Goal: Task Accomplishment & Management: Manage account settings

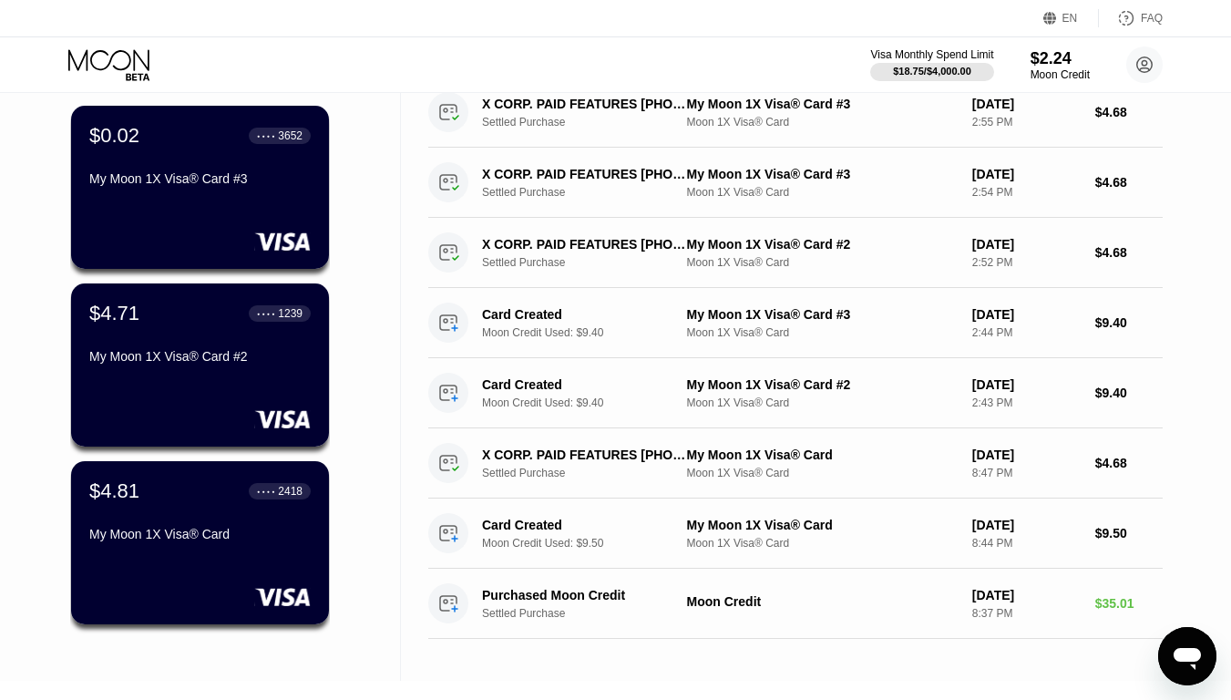
drag, startPoint x: 378, startPoint y: 148, endPoint x: 377, endPoint y: 212, distance: 63.8
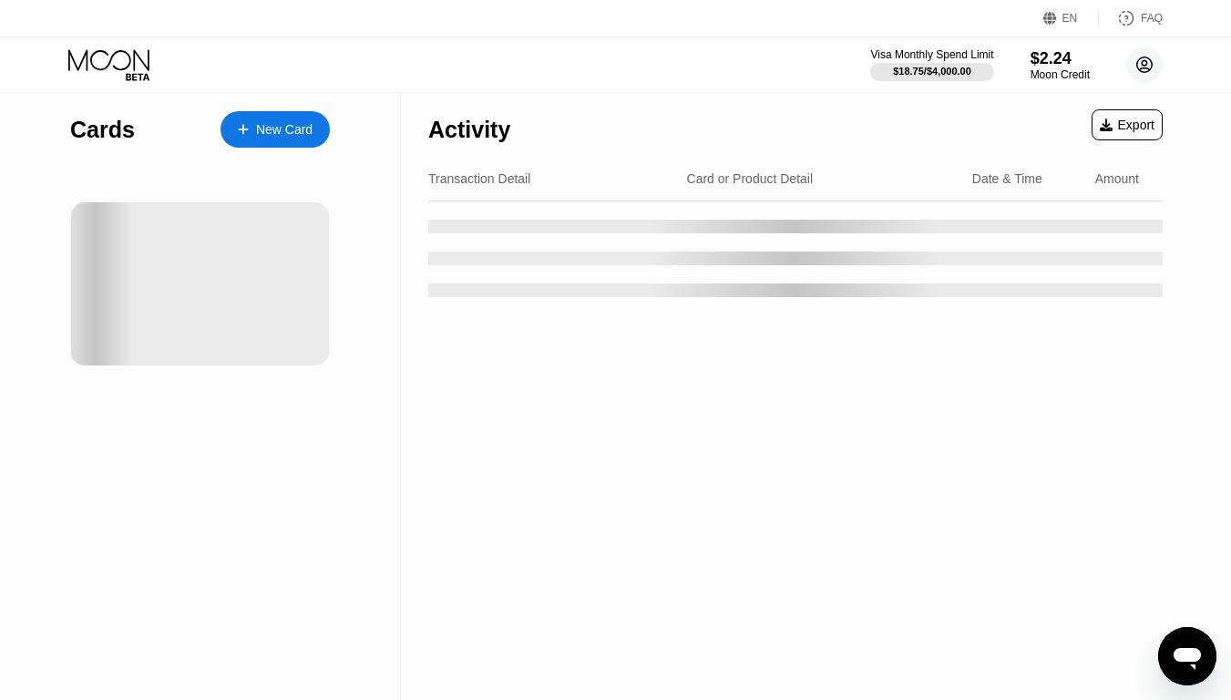
click at [1140, 66] on circle at bounding box center [1144, 64] width 36 height 36
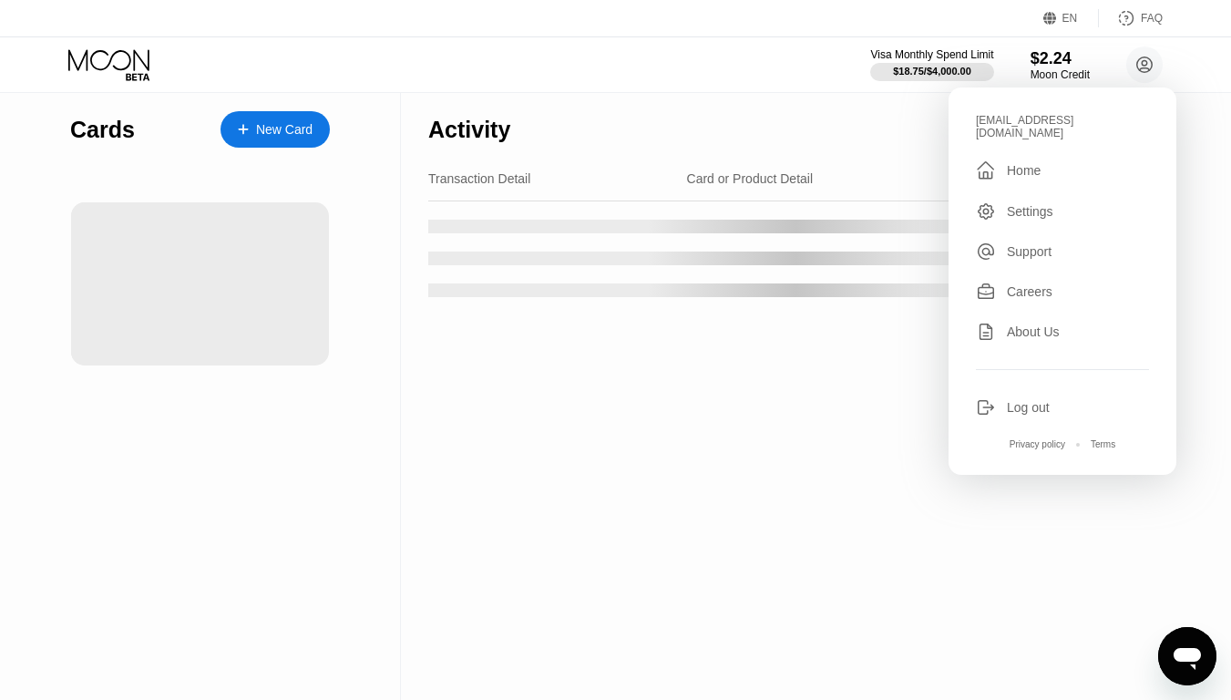
click at [1034, 127] on div "[EMAIL_ADDRESS][DOMAIN_NAME]" at bounding box center [1062, 127] width 173 height 26
copy div "ldbubzwy@tacoblastmail.com "
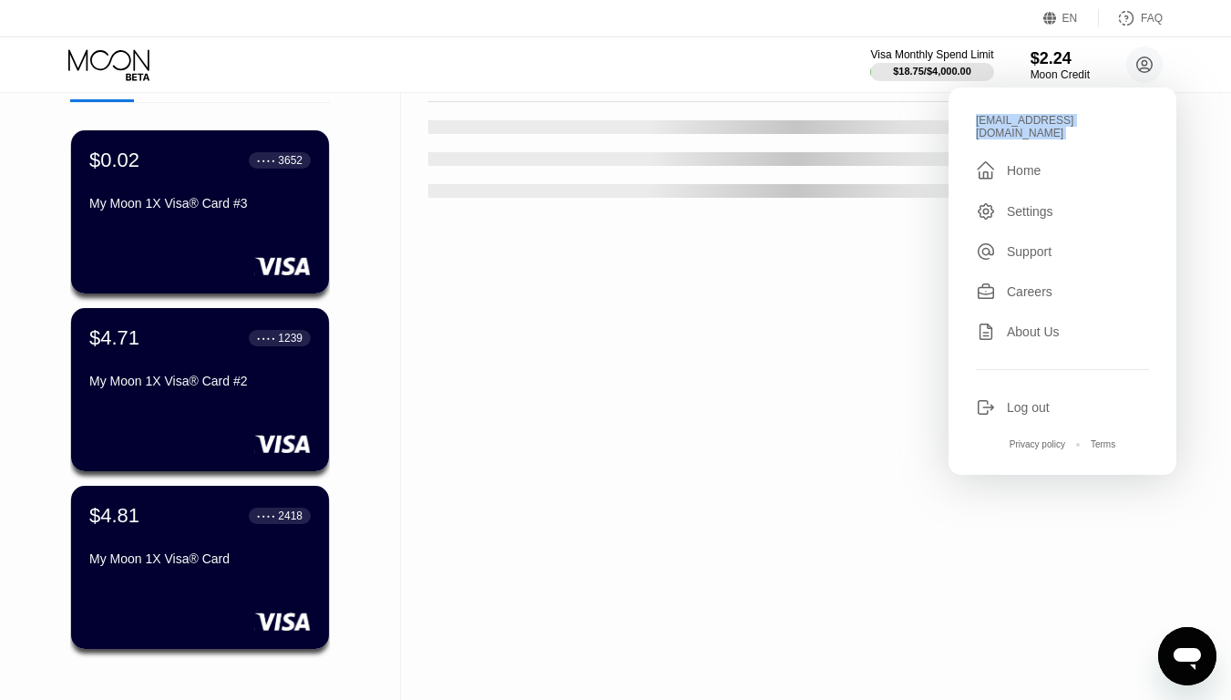
scroll to position [135, 0]
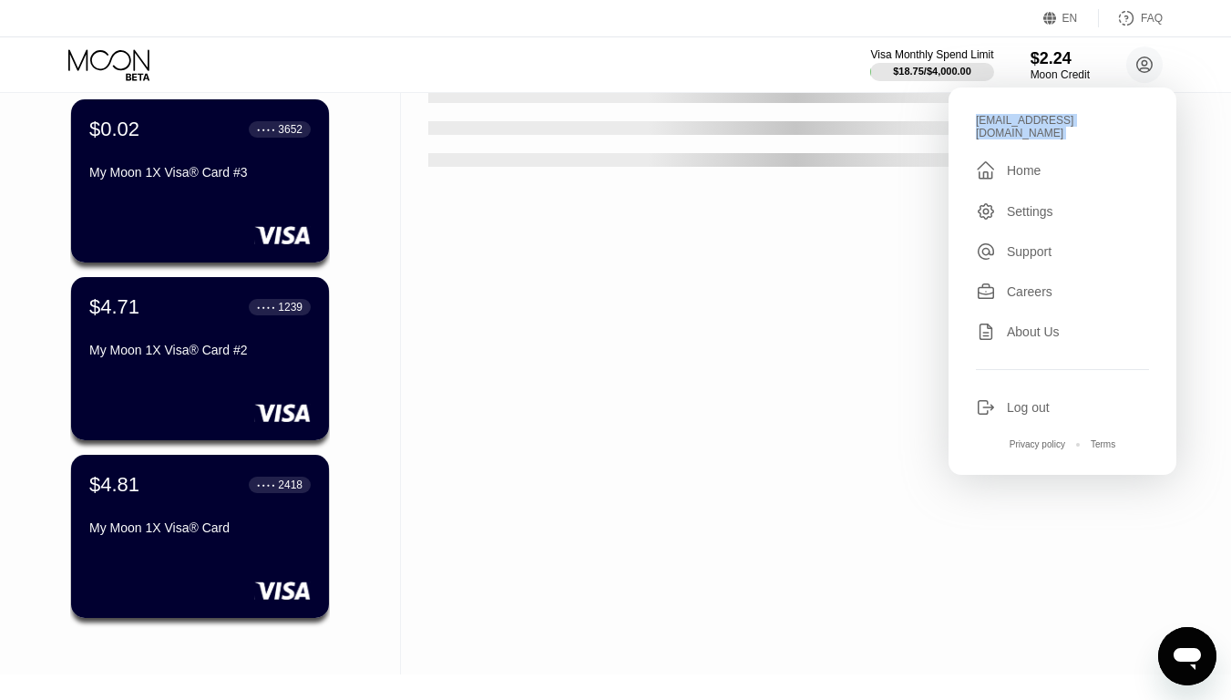
drag, startPoint x: 538, startPoint y: 220, endPoint x: 529, endPoint y: 302, distance: 81.6
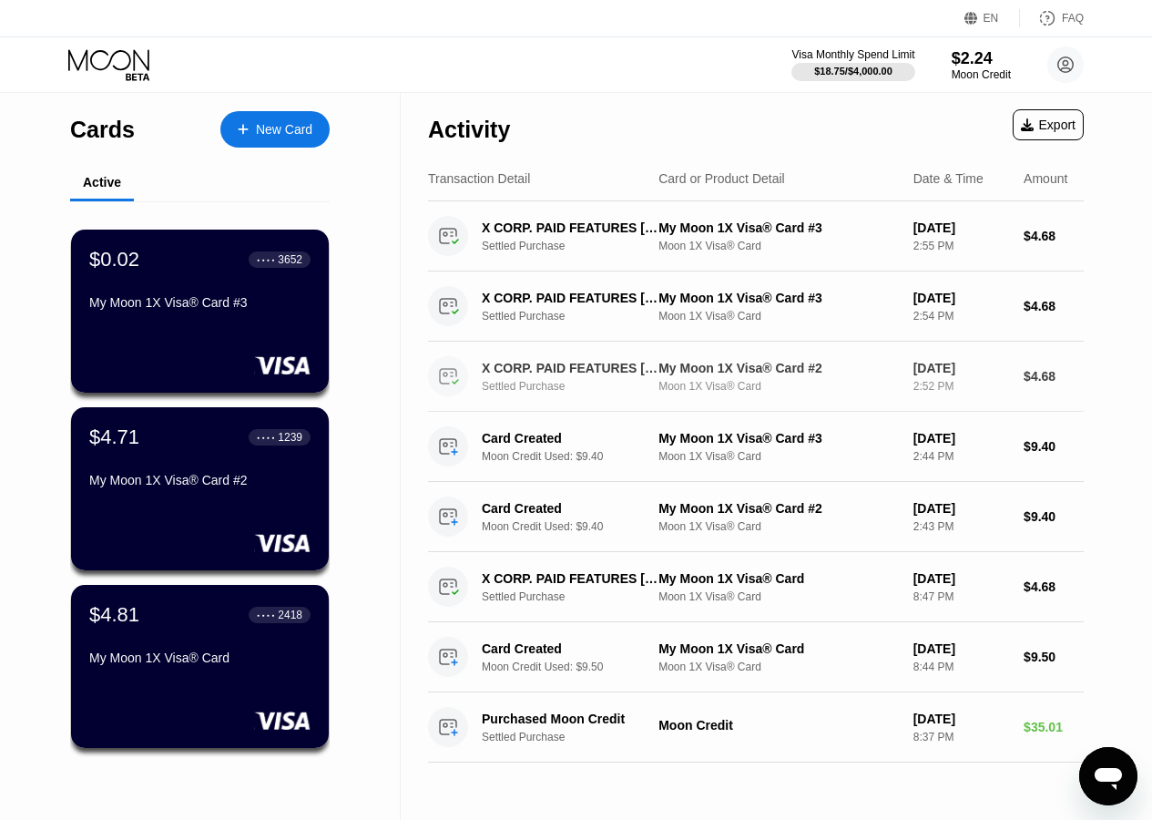
click at [578, 412] on div "X CORP. PAID FEATURES [PHONE_NUMBER] US Settled Purchase My Moon 1X Visa® Card …" at bounding box center [756, 377] width 656 height 70
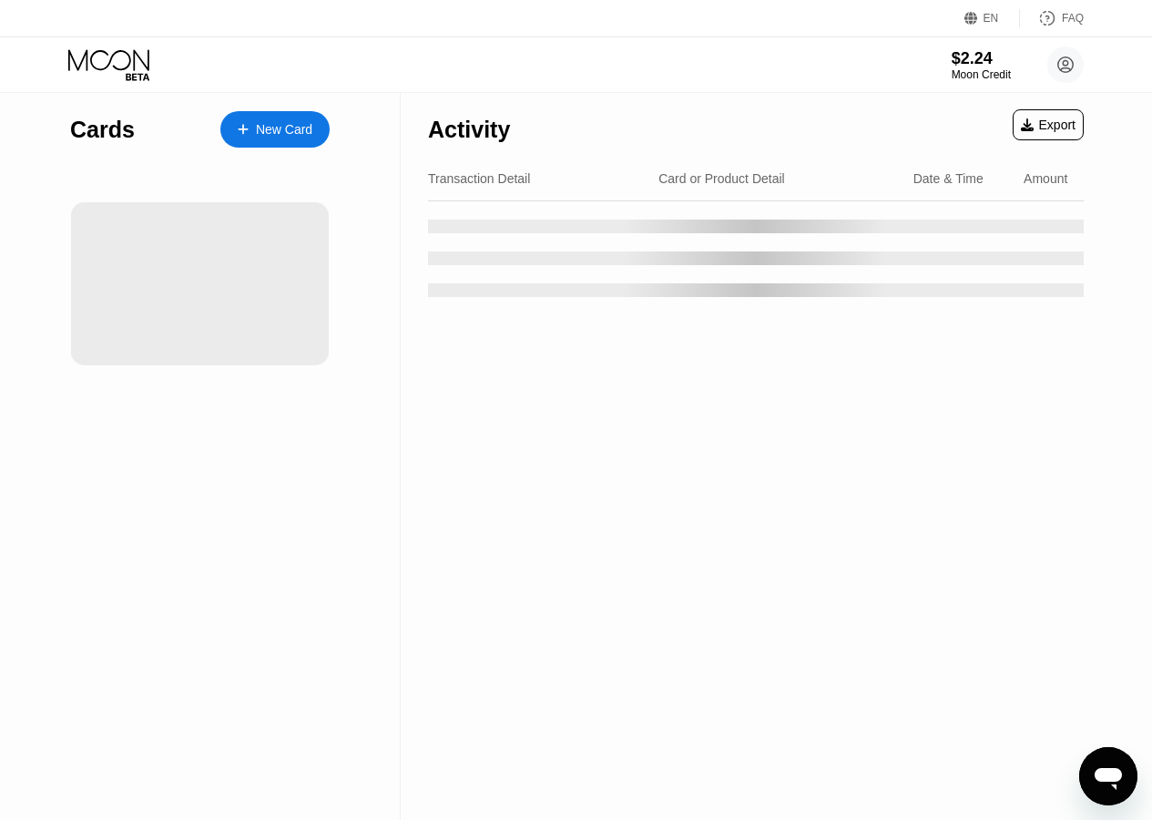
click at [575, 406] on div "Activity Export Transaction Detail Card or Product Detail Date & Time Amount" at bounding box center [756, 456] width 711 height 727
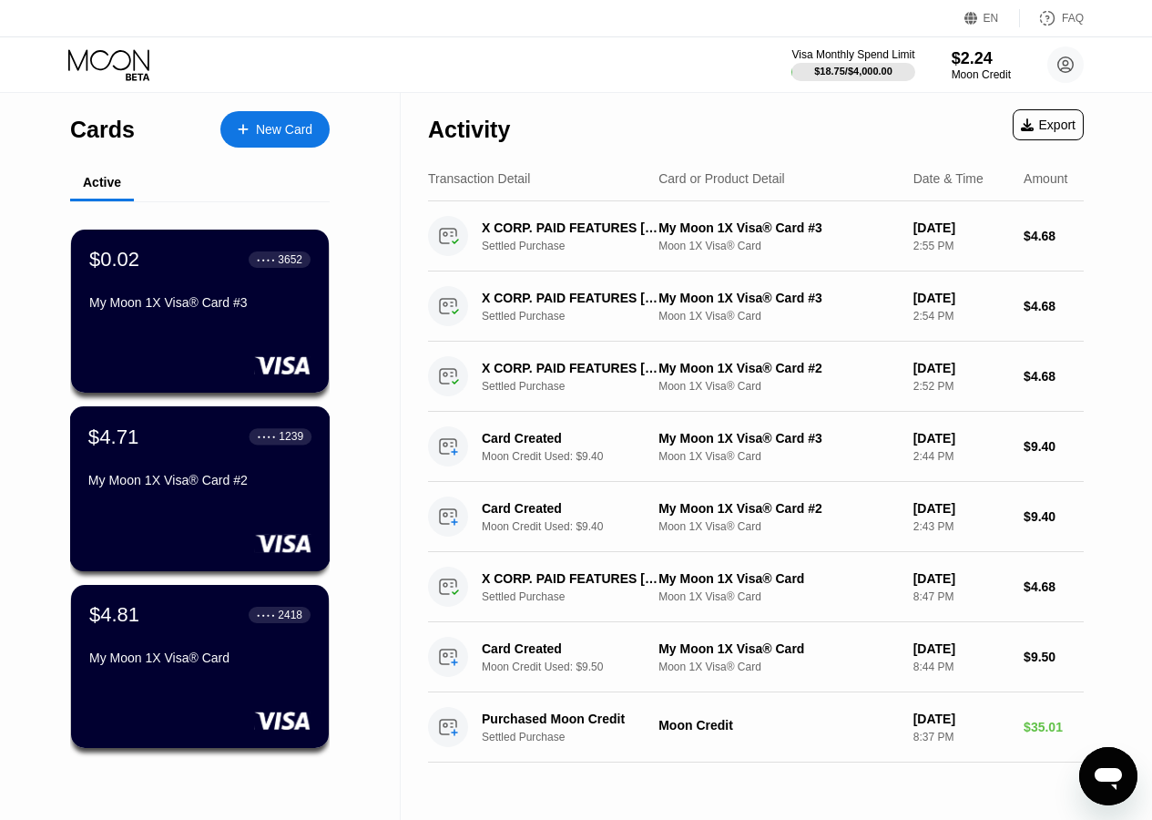
click at [201, 487] on div "My Moon 1X Visa® Card #2" at bounding box center [199, 480] width 223 height 15
click at [759, 452] on div "Moon 1X Visa® Card" at bounding box center [779, 456] width 240 height 13
click at [200, 462] on div "$4.71 ● ● ● ● 1239 My Moon 1X Visa® Card #2" at bounding box center [199, 459] width 221 height 69
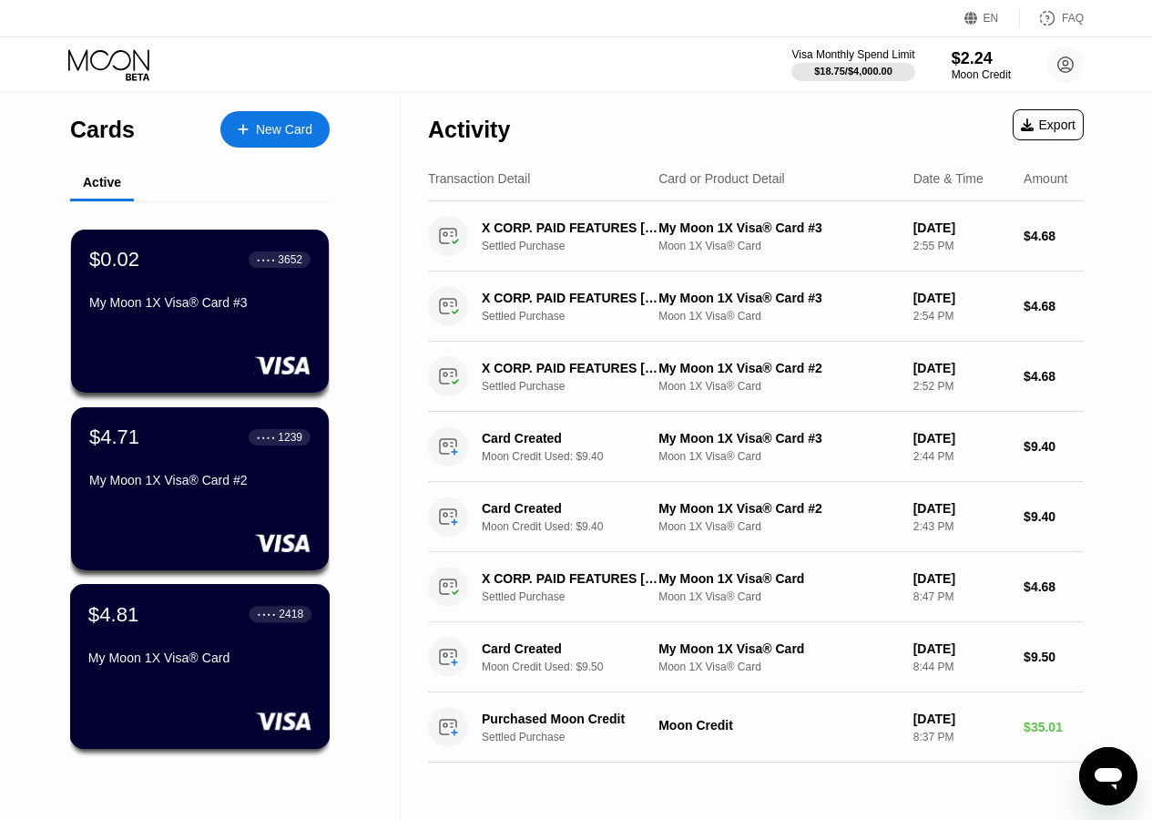
click at [199, 665] on div "My Moon 1X Visa® Card" at bounding box center [199, 657] width 223 height 15
click at [537, 452] on div "Moon Credit Used: $9.40" at bounding box center [579, 456] width 194 height 13
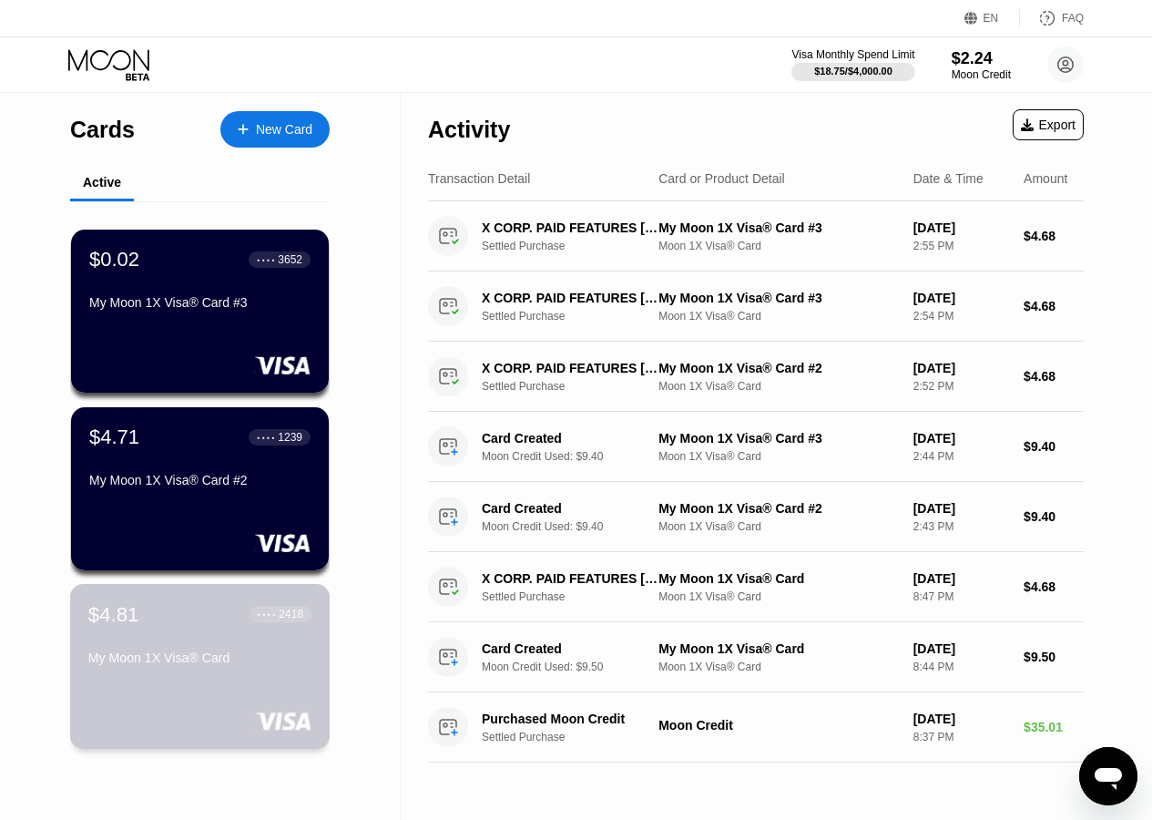
click at [199, 642] on div "$4.81 ● ● ● ● 2418 My Moon 1X Visa® Card" at bounding box center [199, 637] width 223 height 70
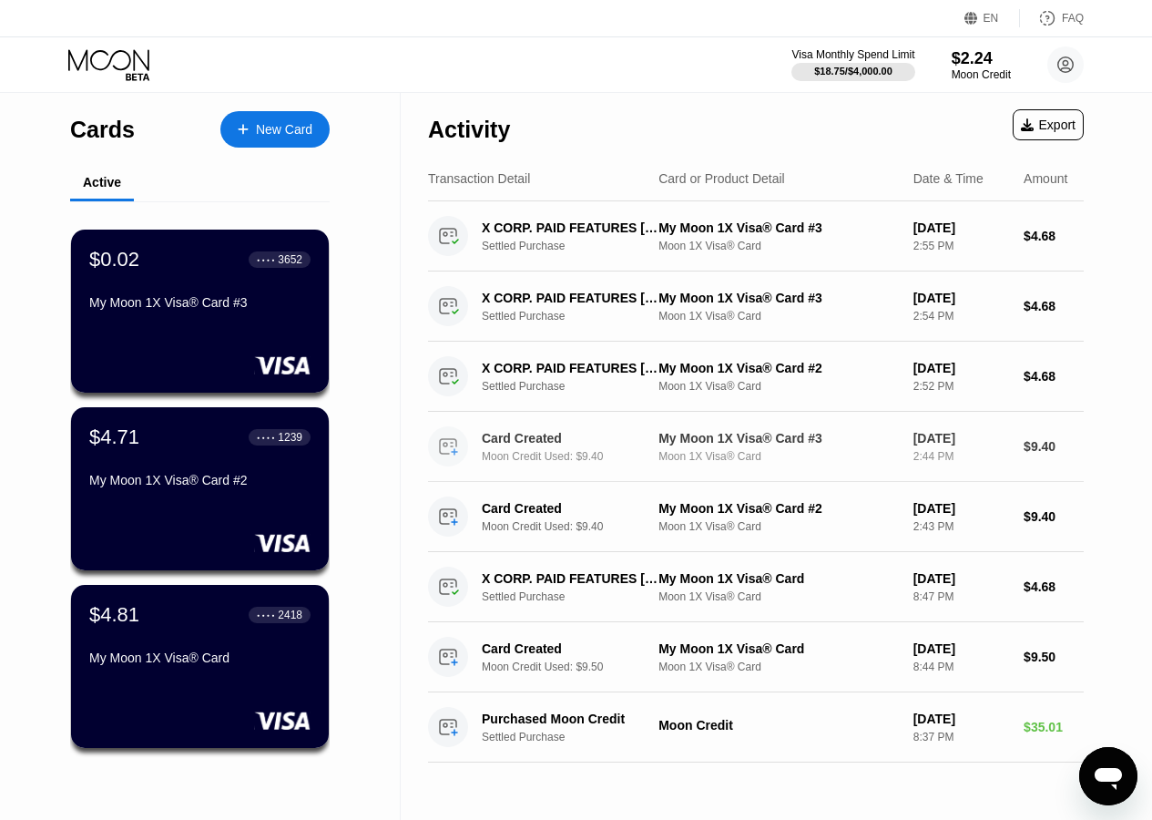
click at [753, 459] on div "Moon 1X Visa® Card" at bounding box center [779, 456] width 240 height 13
click at [754, 427] on div "Card Created Moon Credit Used: $9.40 My Moon 1X Visa® Card #3 Moon 1X Visa® Car…" at bounding box center [756, 447] width 656 height 70
click at [759, 241] on div "Moon 1X Visa® Card" at bounding box center [779, 246] width 240 height 13
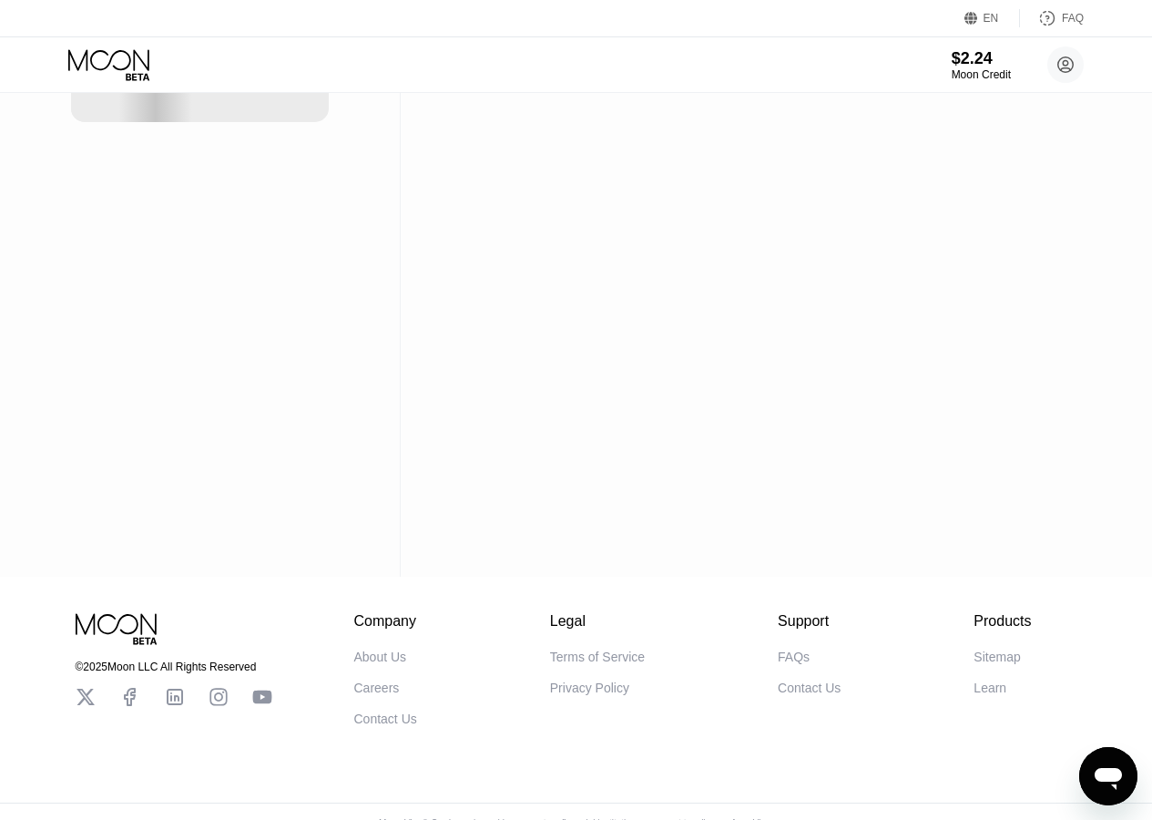
scroll to position [280, 0]
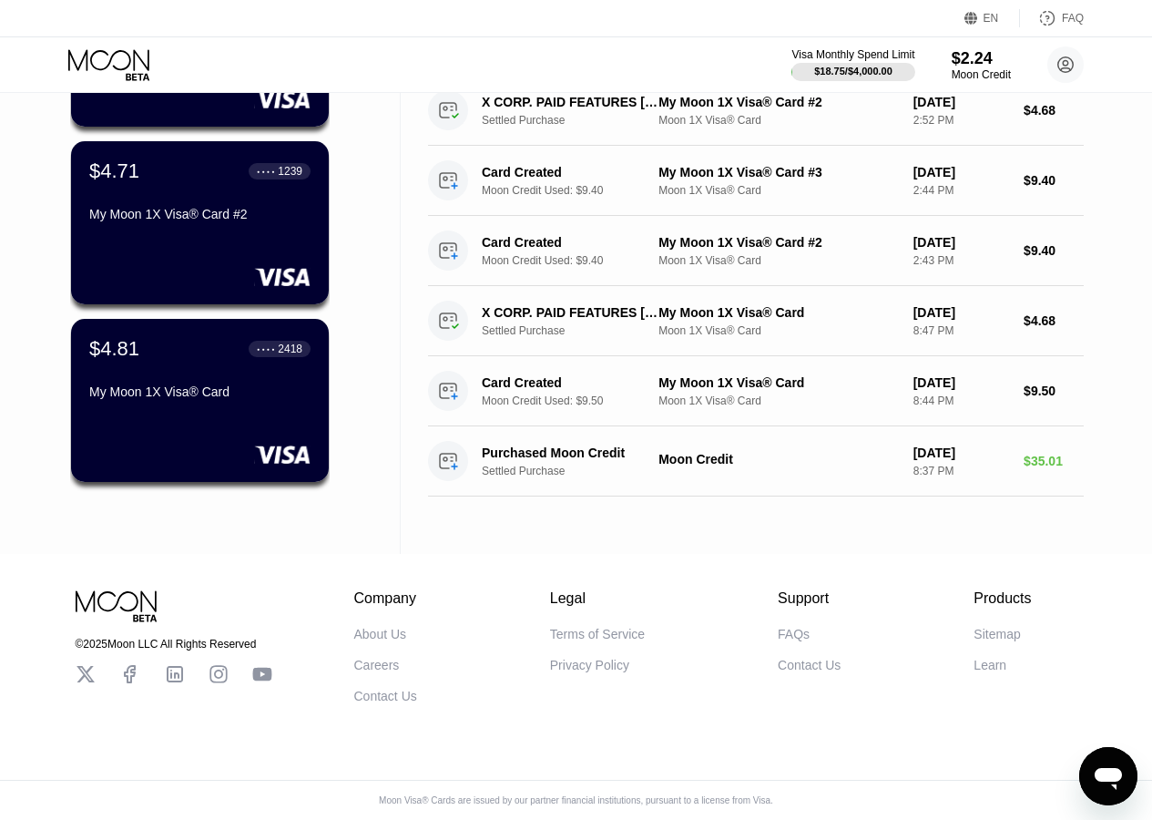
click at [752, 0] on html "EN Language Select an item Save FAQ Visa Monthly Spend Limit $18.75 / $4,000.00…" at bounding box center [576, 144] width 1152 height 820
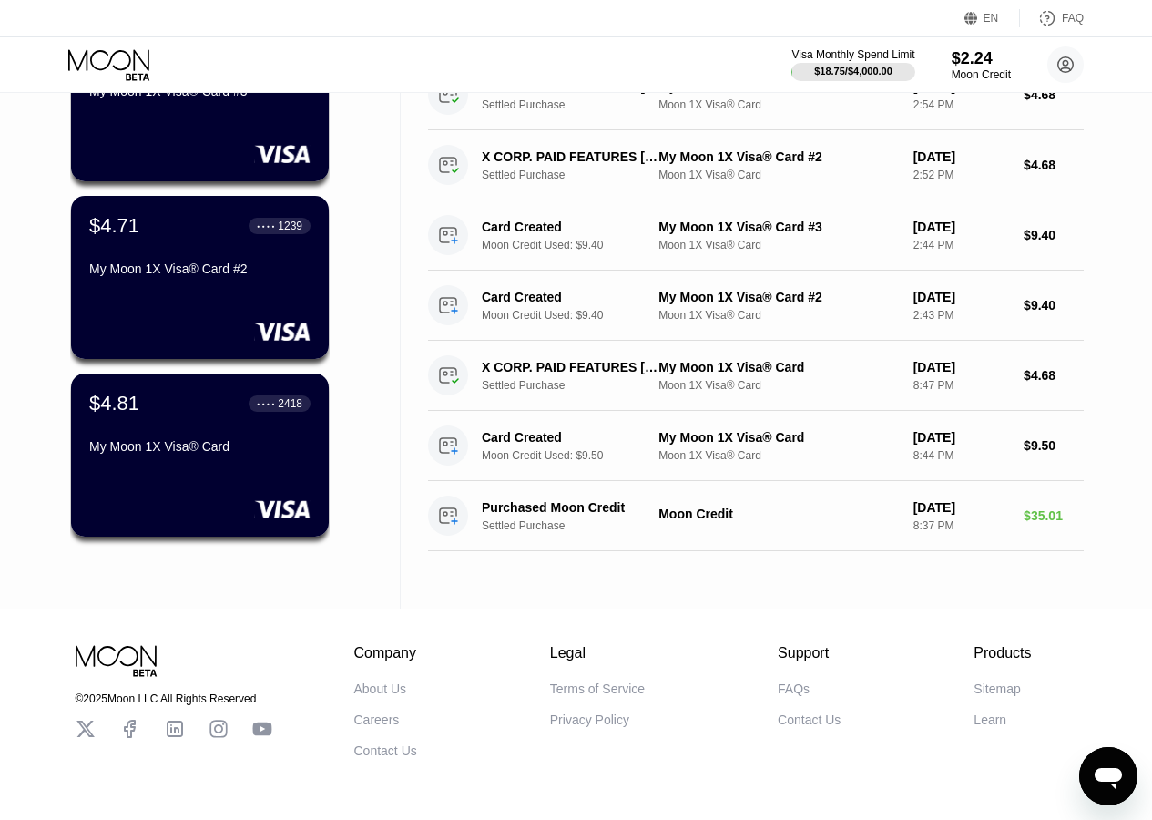
scroll to position [273, 0]
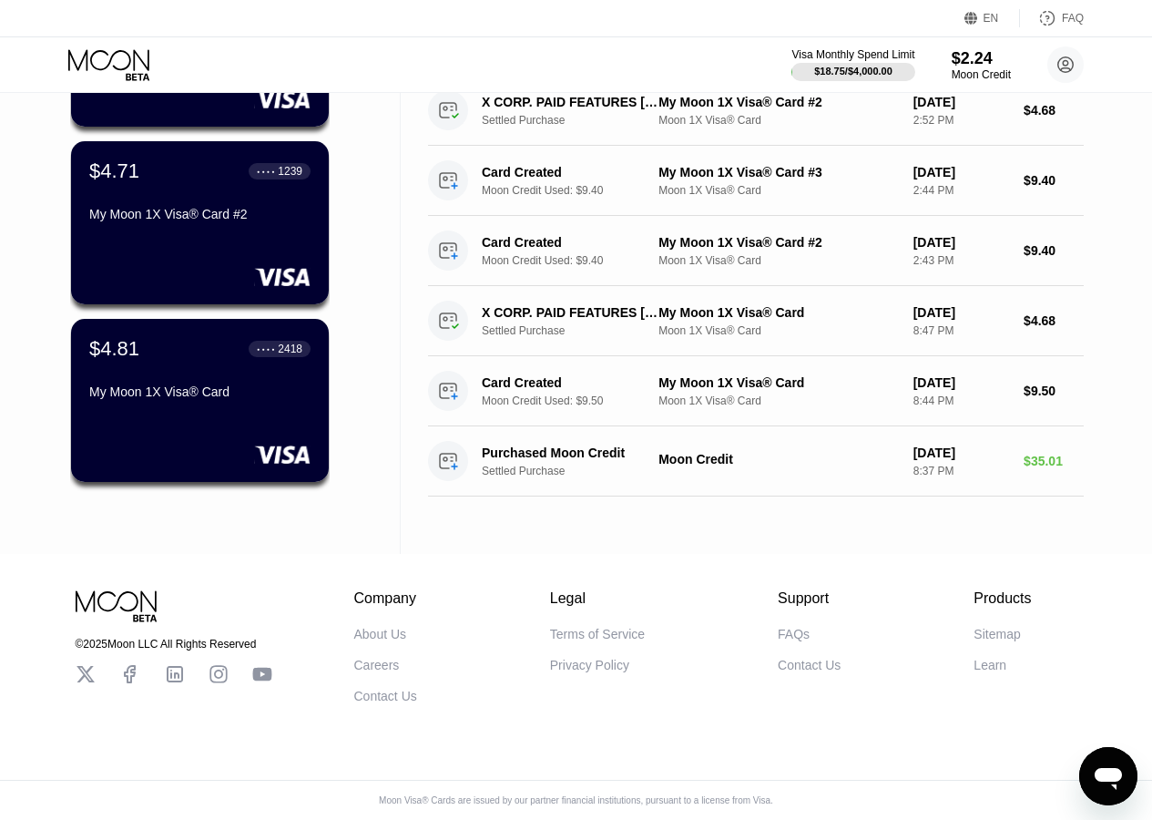
drag, startPoint x: 226, startPoint y: 511, endPoint x: 226, endPoint y: 340, distance: 171.2
click at [226, 511] on div "$0.02 ● ● ● ● 3652 My Moon 1X Visa® Card #3 $4.71 ● ● ● ● 1239 My Moon 1X Visa®…" at bounding box center [200, 227] width 260 height 585
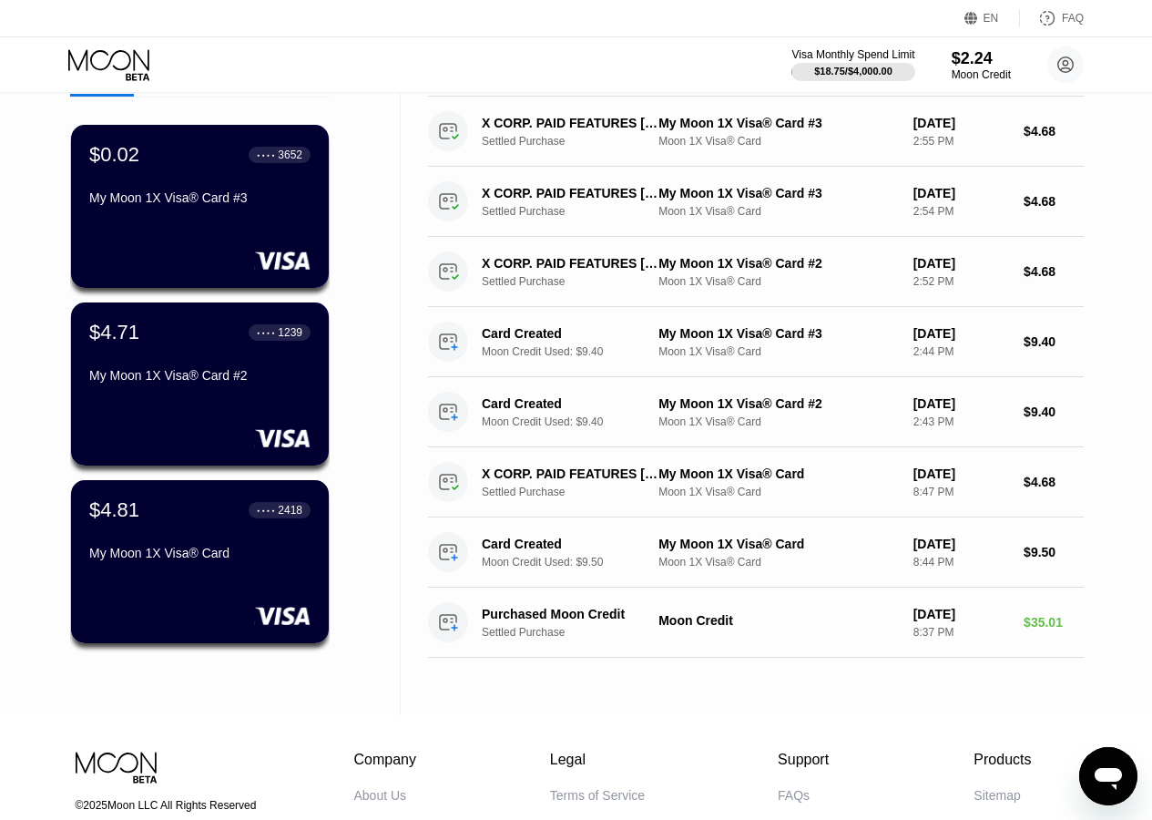
scroll to position [5, 0]
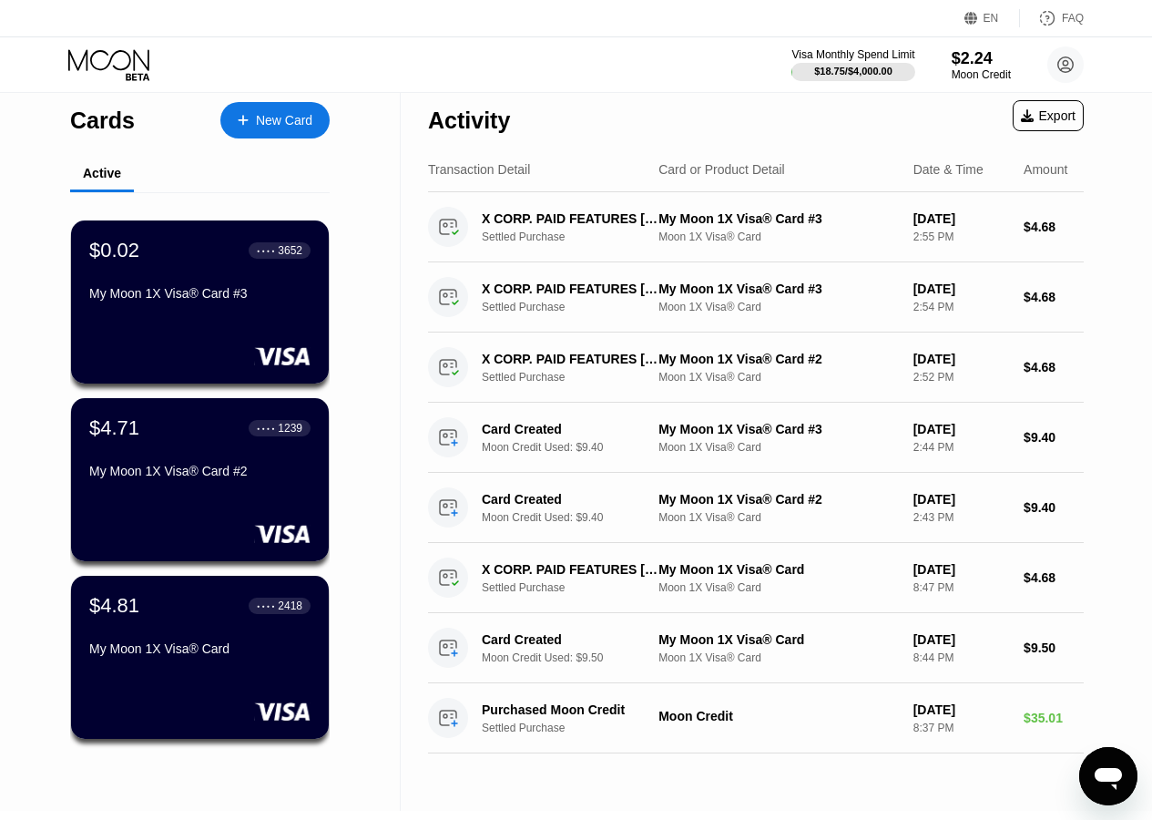
click at [757, 0] on html "EN Language Select an item Save FAQ Visa Monthly Spend Limit $18.75 / $4,000.00…" at bounding box center [576, 401] width 1152 height 820
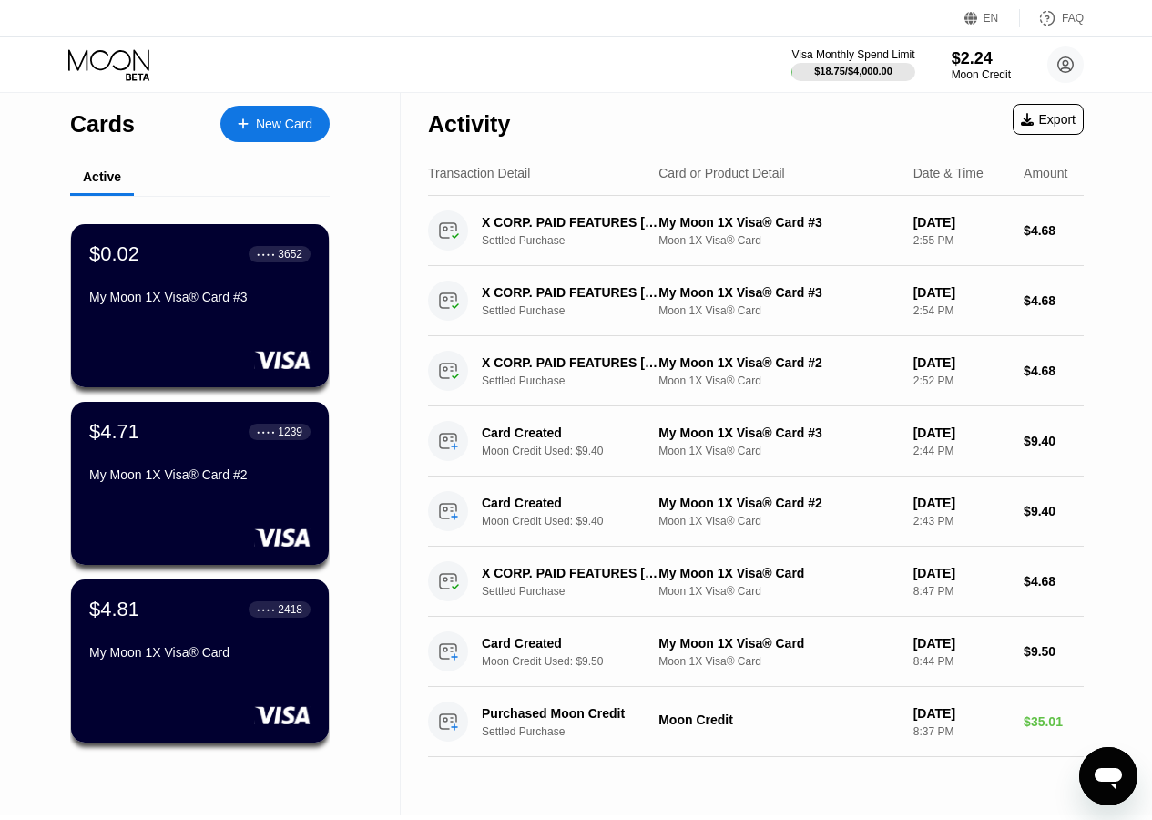
scroll to position [0, 0]
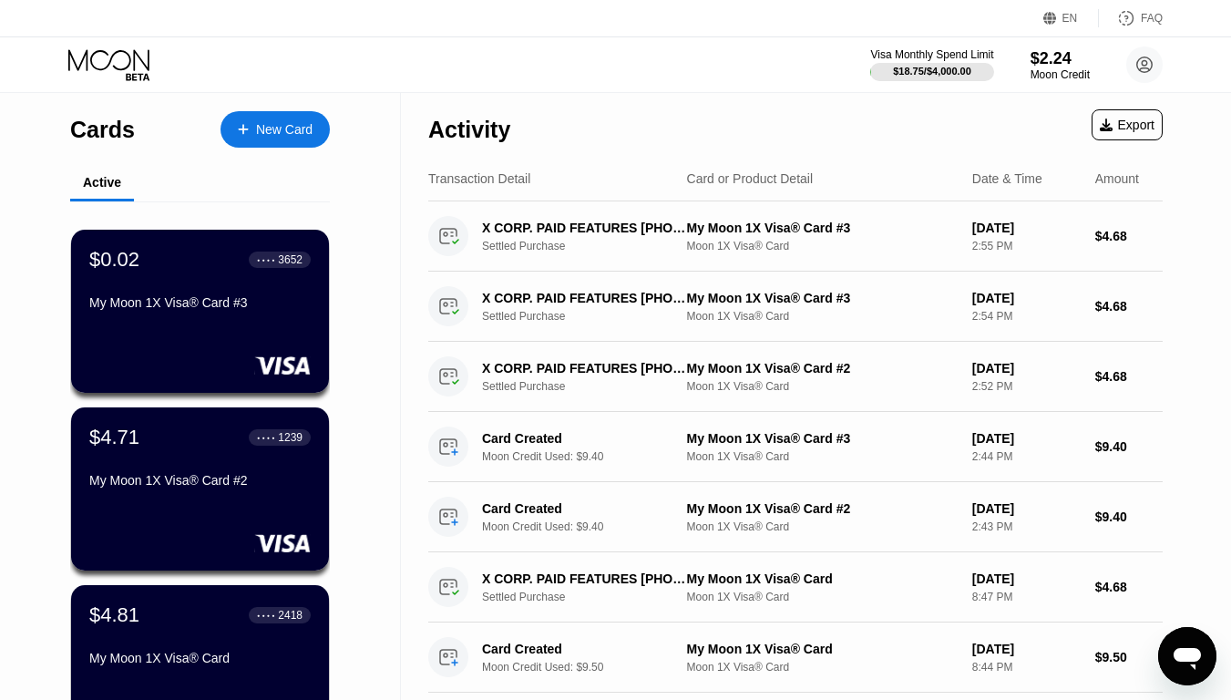
drag, startPoint x: 396, startPoint y: 115, endPoint x: 404, endPoint y: 34, distance: 81.4
click at [154, 309] on div "My Moon 1X Visa® Card #3" at bounding box center [199, 302] width 223 height 15
click at [1143, 66] on icon at bounding box center [1145, 65] width 10 height 10
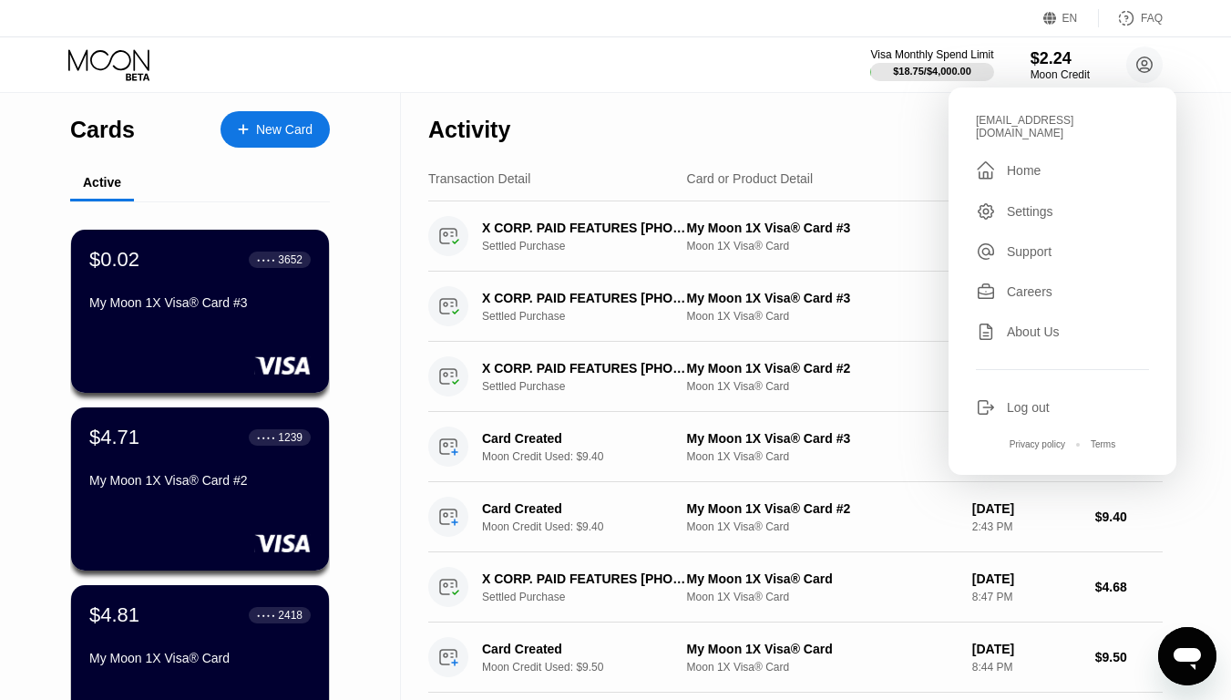
click at [667, 97] on div "Activity Export" at bounding box center [795, 125] width 734 height 64
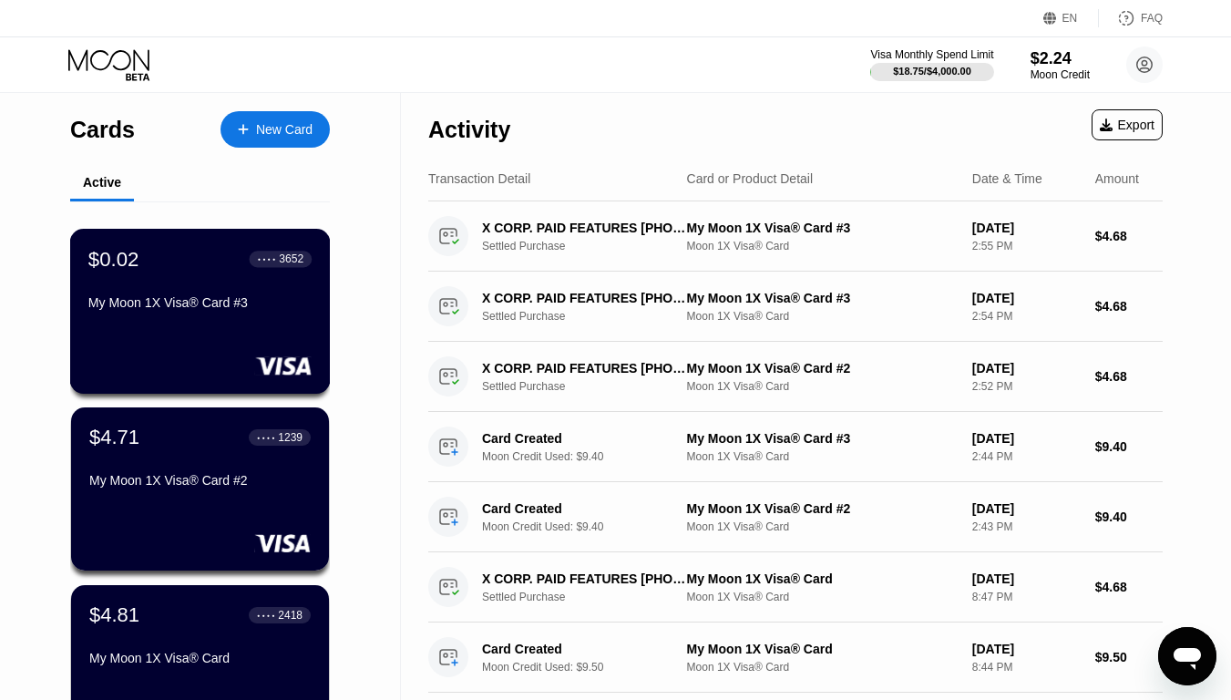
click at [197, 292] on div "$0.02 ● ● ● ● 3652 My Moon 1X Visa® Card #3" at bounding box center [199, 282] width 223 height 70
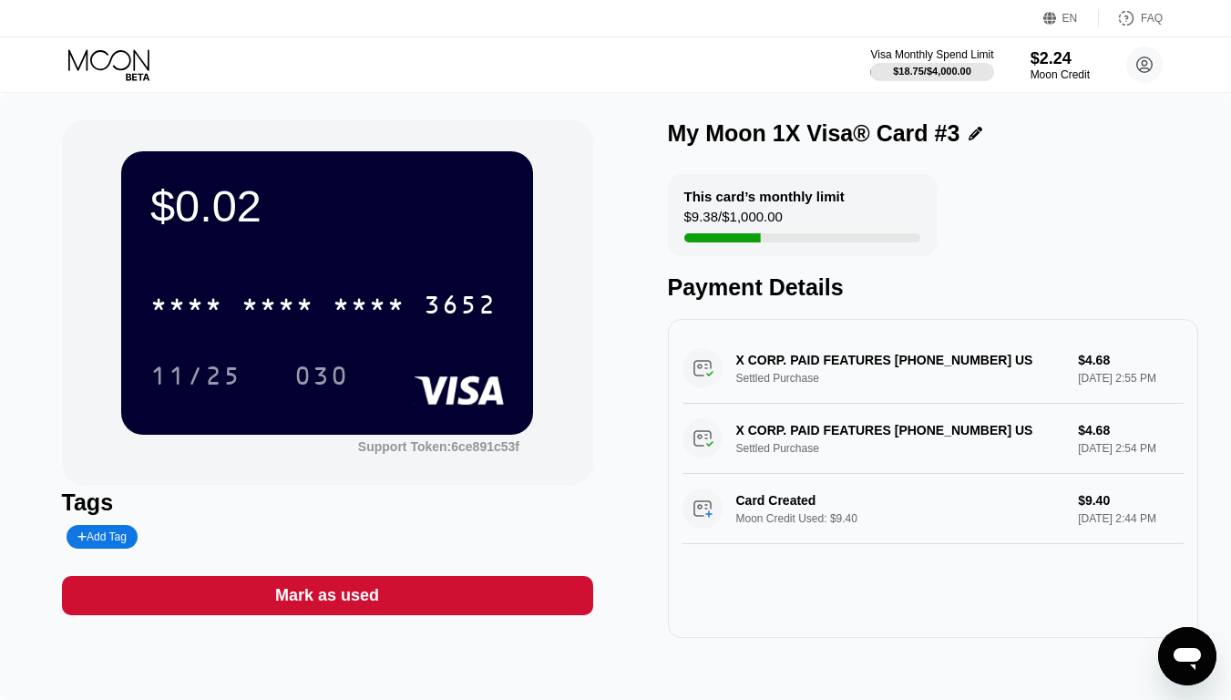
click at [363, 606] on div "Mark as used" at bounding box center [327, 595] width 104 height 21
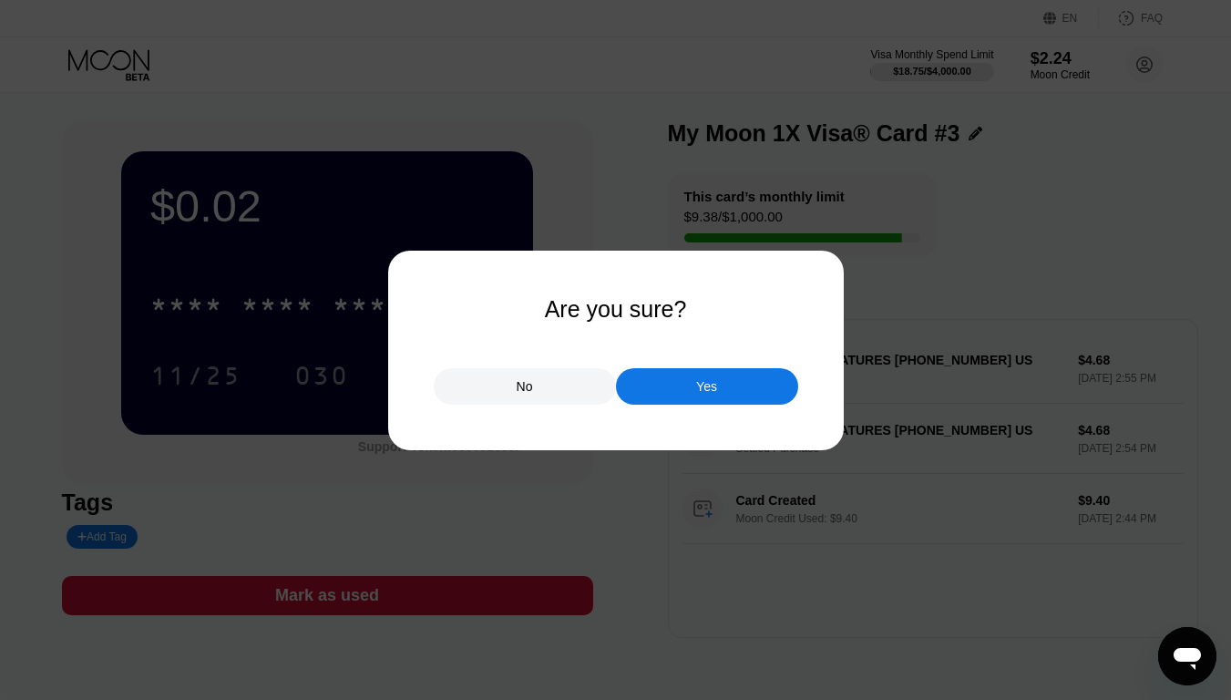
click at [717, 396] on div "Yes" at bounding box center [707, 386] width 182 height 36
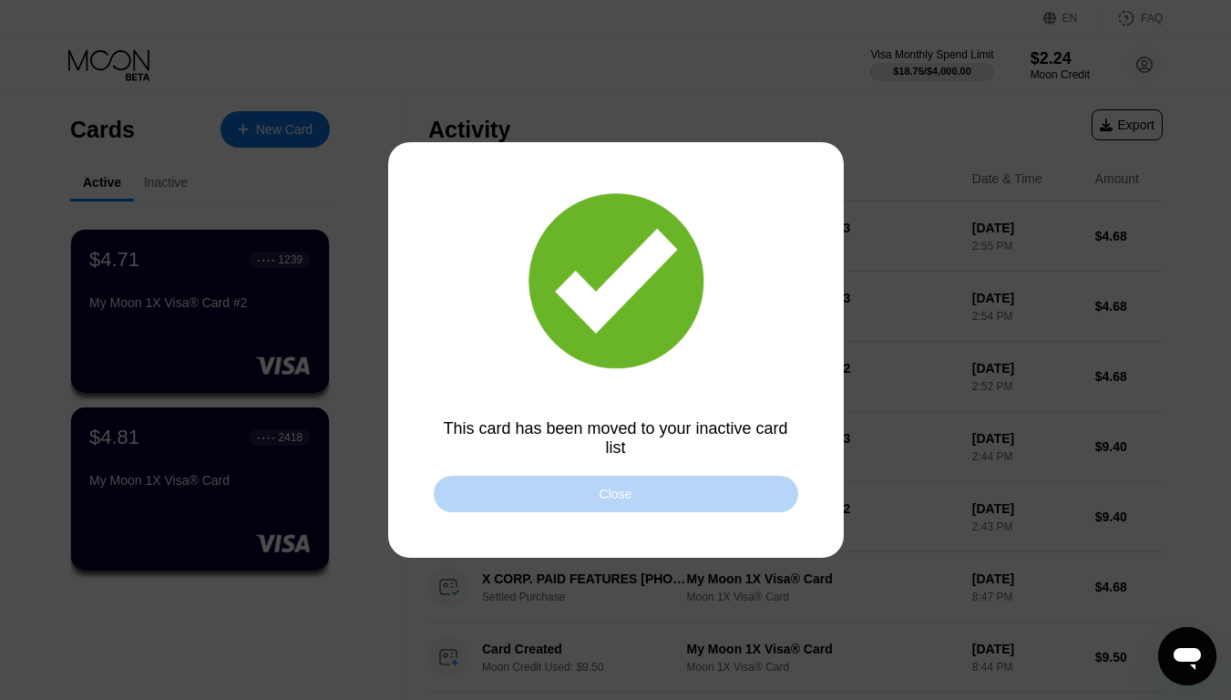
click at [672, 506] on div "Close" at bounding box center [616, 493] width 364 height 36
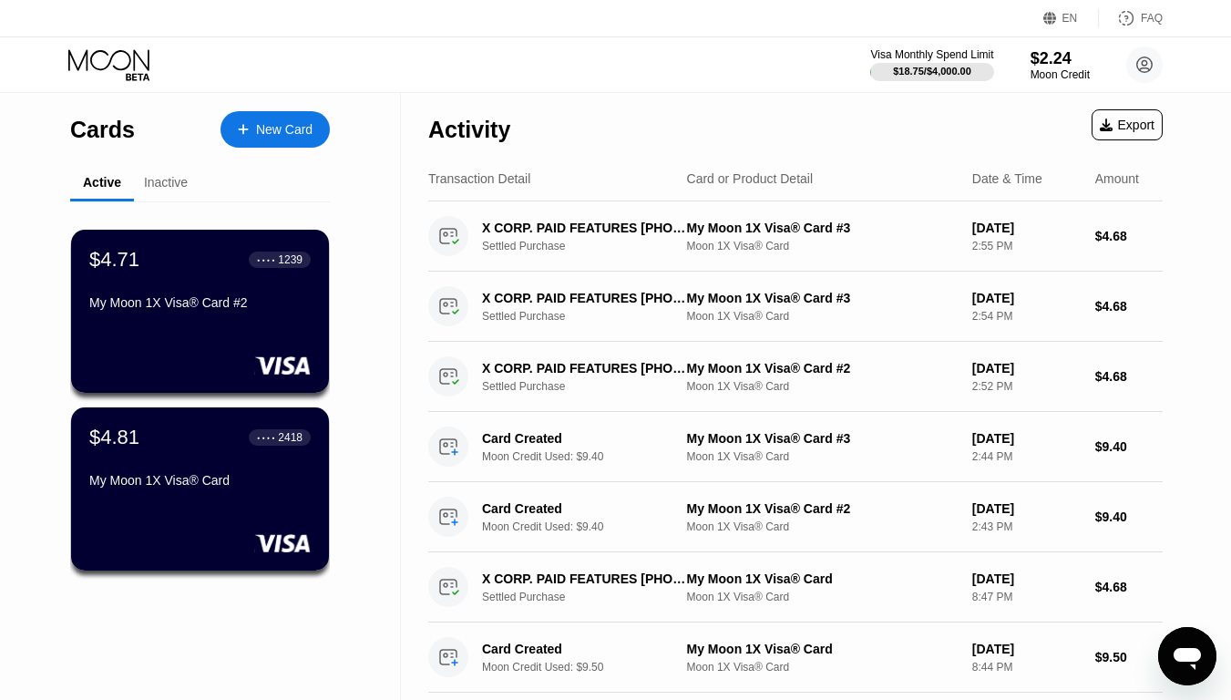
click at [148, 185] on div "Inactive" at bounding box center [166, 182] width 44 height 15
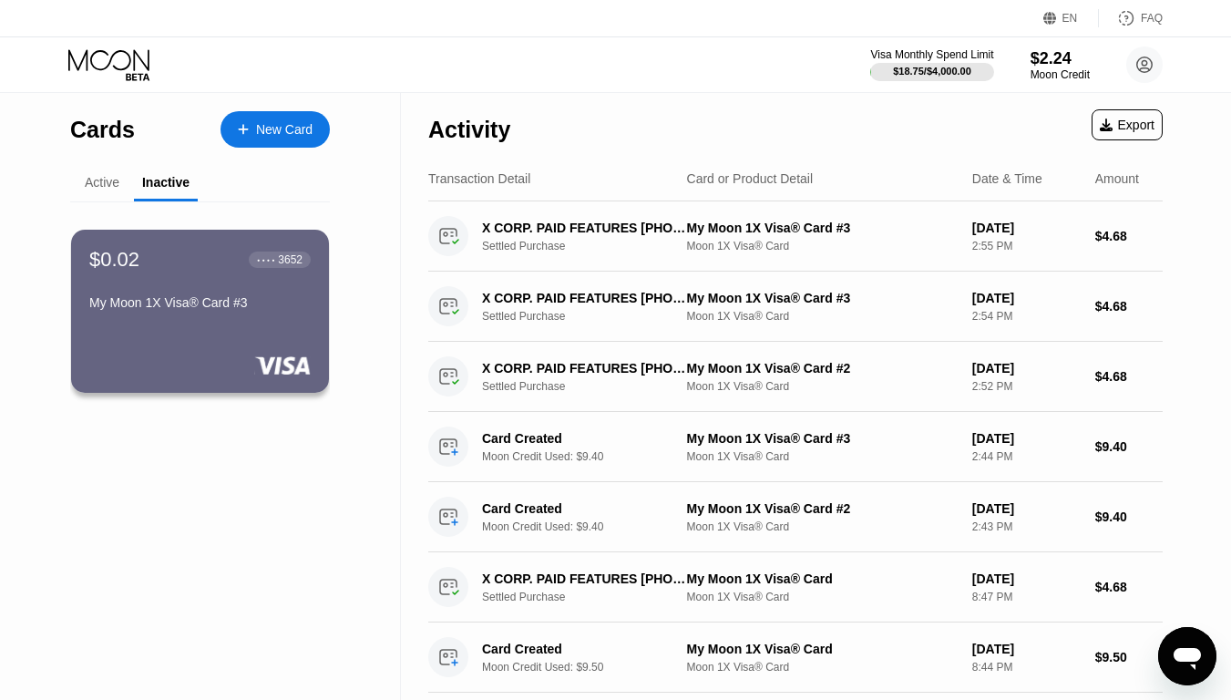
click at [102, 189] on div "Active" at bounding box center [102, 182] width 35 height 15
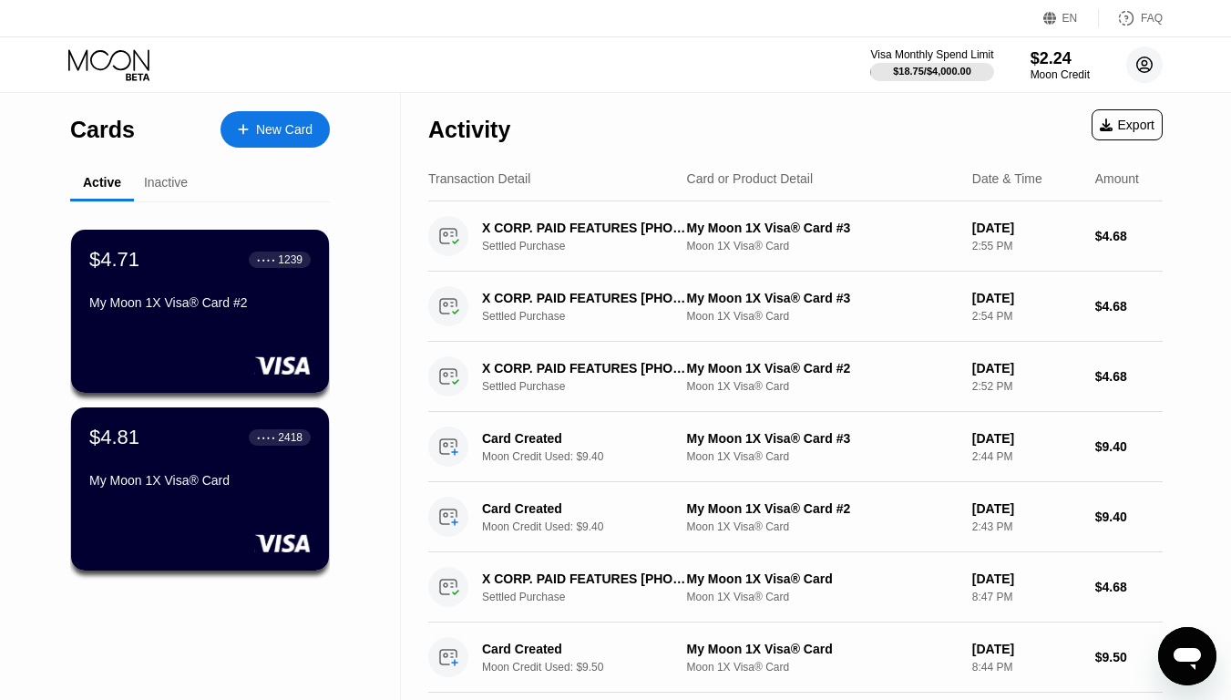
click at [1139, 65] on circle at bounding box center [1144, 64] width 36 height 36
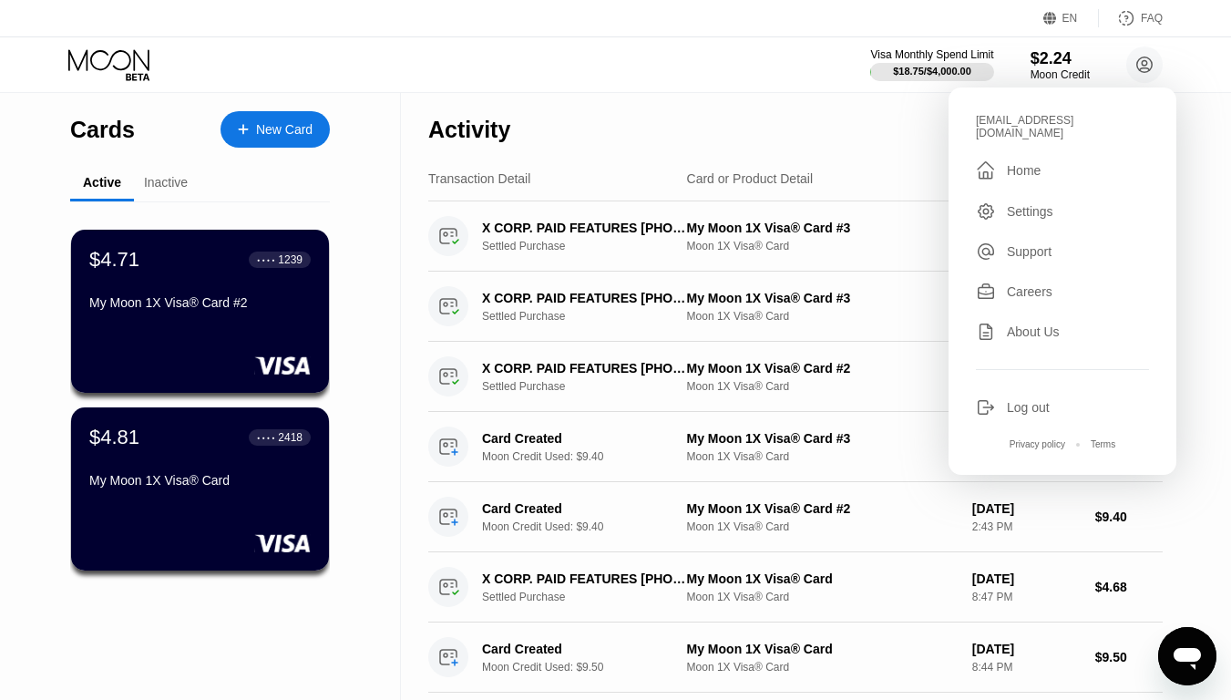
click at [1028, 122] on div "[EMAIL_ADDRESS][DOMAIN_NAME]" at bounding box center [1062, 127] width 173 height 26
click at [1028, 121] on div "[EMAIL_ADDRESS][DOMAIN_NAME]" at bounding box center [1062, 127] width 173 height 26
copy div "ldbubzwy@tacoblastmail.com "
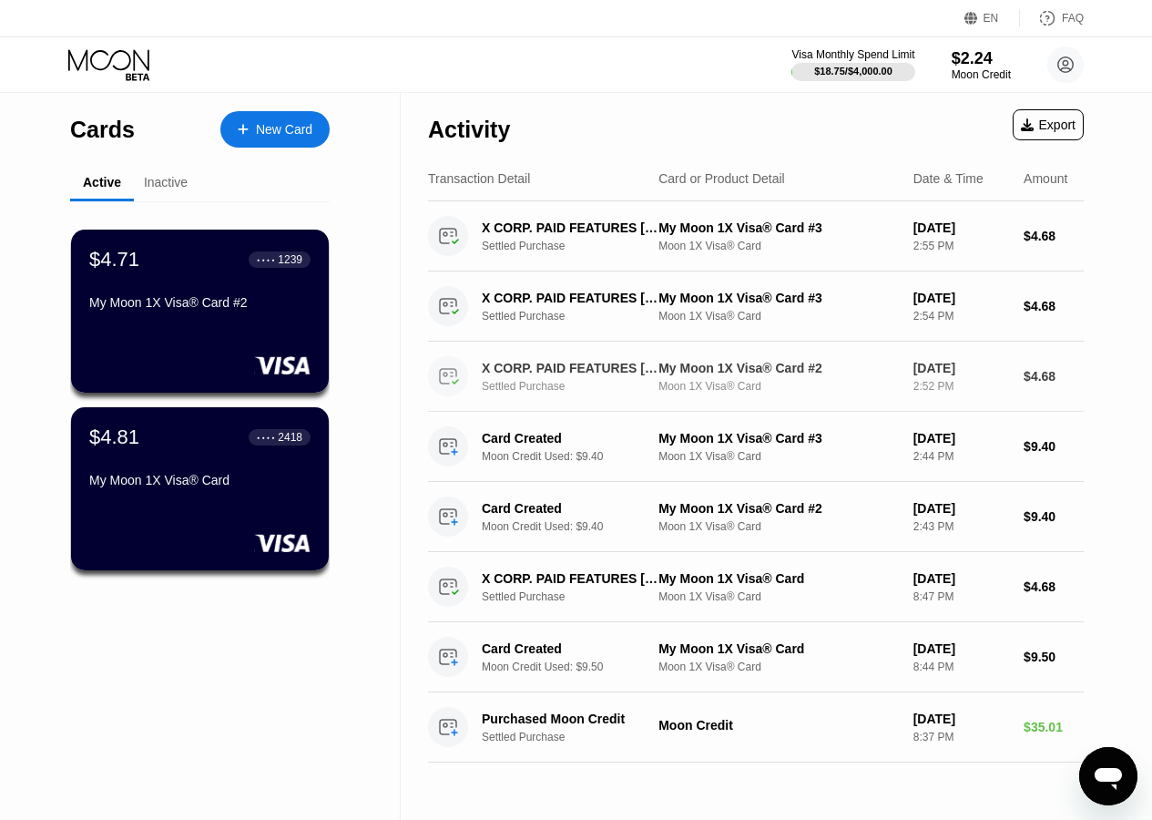
click at [575, 410] on div "X CORP. PAID FEATURES +14156978699 US Settled Purchase My Moon 1X Visa® Card #2…" at bounding box center [756, 377] width 656 height 70
click at [578, 412] on div "X CORP. PAID FEATURES [PHONE_NUMBER] US Settled Purchase My Moon 1X Visa® Card …" at bounding box center [756, 377] width 656 height 70
click at [578, 46] on div "Visa Monthly Spend Limit $18.75 / $4,000.00 $2.24 Moon Credit ldbubzwy@tacoblas…" at bounding box center [576, 64] width 1152 height 55
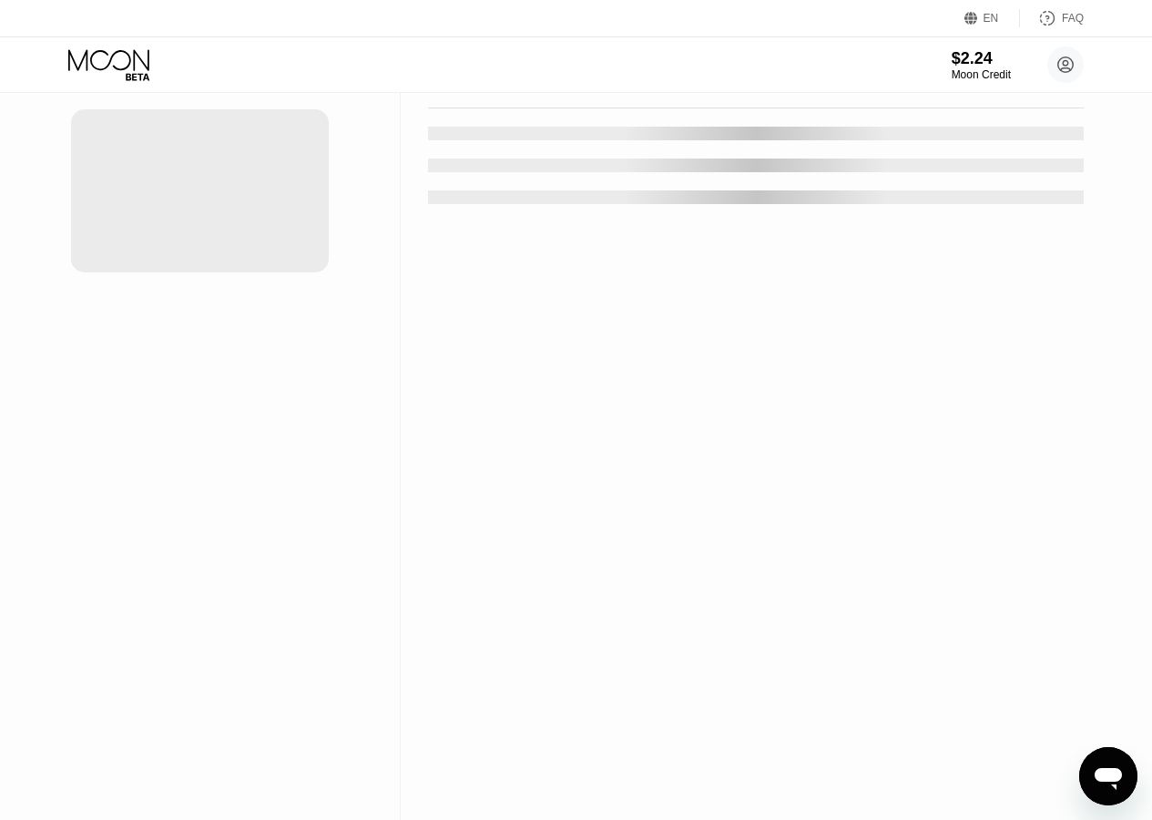
scroll to position [280, 0]
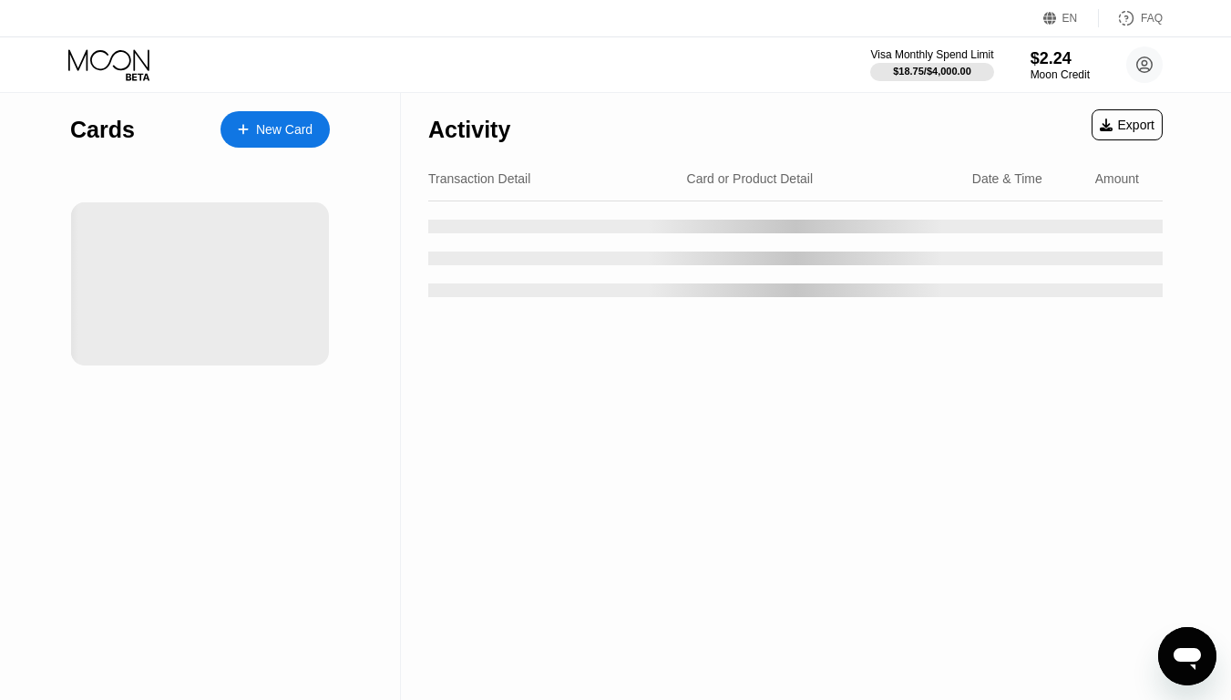
click at [1016, 65] on div "Visa Monthly Spend Limit $18.75 / $4,000.00 $2.24 Moon Credit [EMAIL_ADDRESS][D…" at bounding box center [1016, 64] width 292 height 36
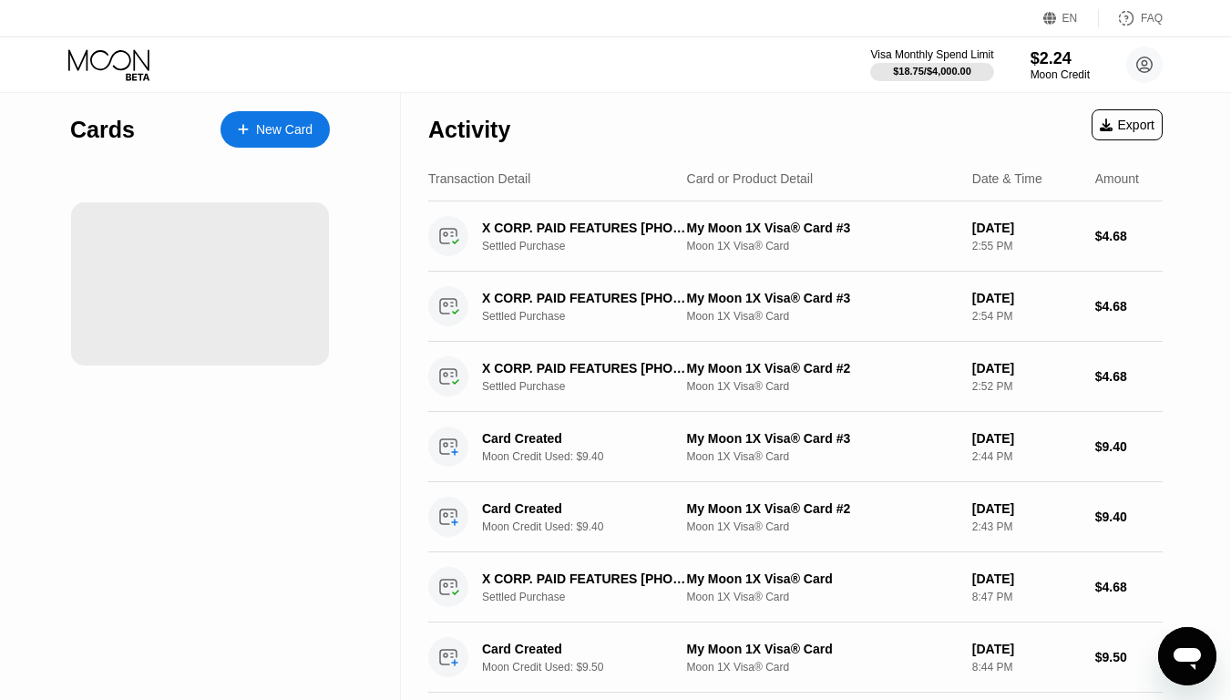
click at [615, 350] on div "X CORP. PAID FEATURES [PHONE_NUMBER] US Settled Purchase My Moon 1X Visa® Card …" at bounding box center [795, 377] width 734 height 70
